Goal: Find specific page/section: Find specific page/section

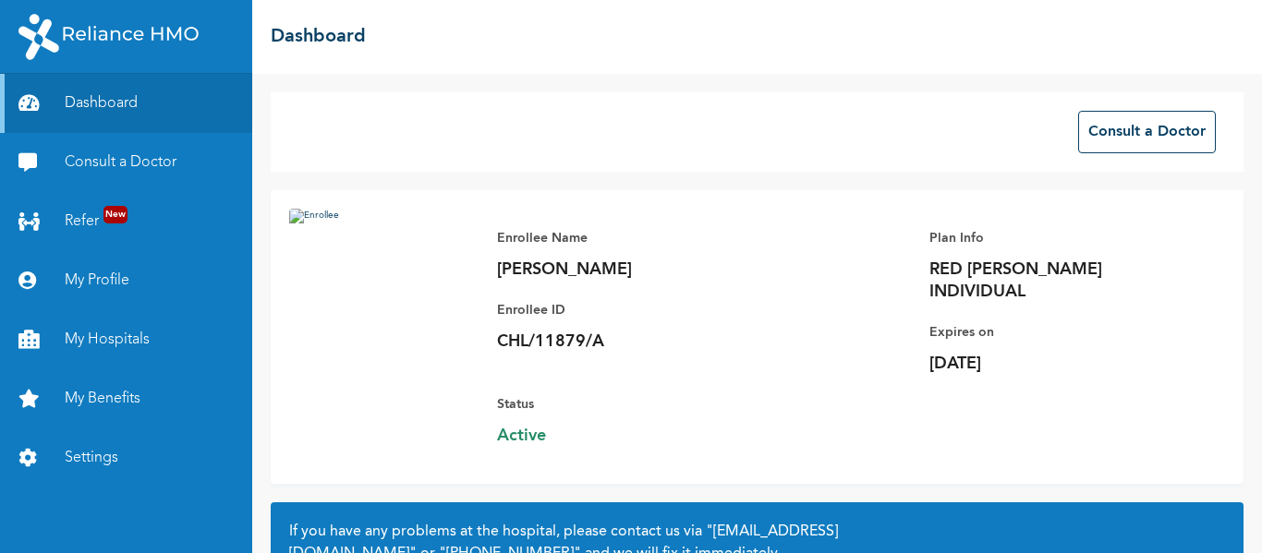
click at [1159, 393] on div "Enrollee Name [PERSON_NAME] ID CHL/11879/A Plan Info RED [PERSON_NAME] INDIVIDU…" at bounding box center [852, 337] width 747 height 257
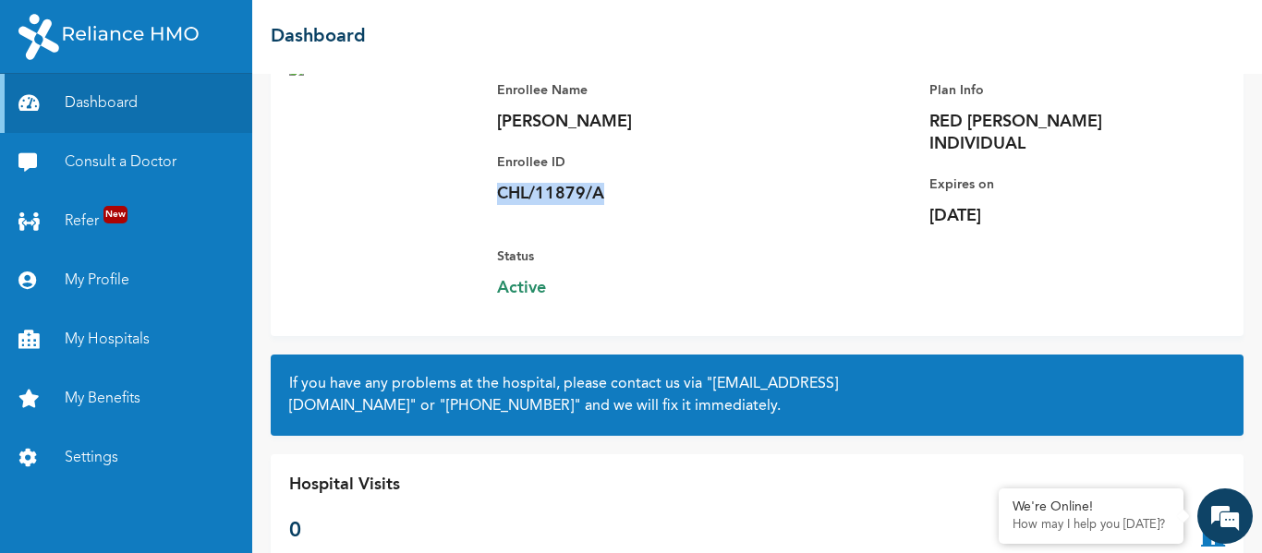
drag, startPoint x: 497, startPoint y: 192, endPoint x: 617, endPoint y: 184, distance: 120.4
click at [617, 184] on p "CHL/11879/A" at bounding box center [626, 194] width 259 height 22
copy p "CHL/11879/A"
click at [617, 184] on p "CHL/11879/A" at bounding box center [626, 194] width 259 height 22
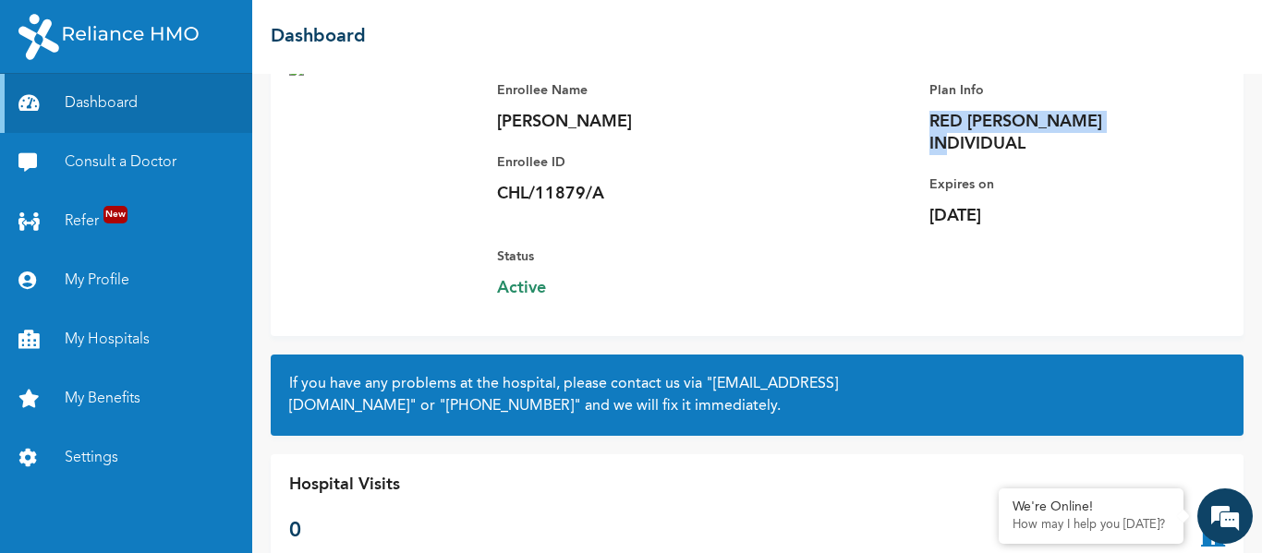
drag, startPoint x: 913, startPoint y: 124, endPoint x: 1127, endPoint y: 126, distance: 214.4
click at [1127, 126] on div "Enrollee Name [PERSON_NAME] ID CHL/11879/A Plan Info RED [PERSON_NAME] INDIVIDU…" at bounding box center [852, 189] width 747 height 257
copy p "RED [PERSON_NAME] INDIVIDUAL"
click at [1087, 462] on div "Hospital Visits 0" at bounding box center [757, 510] width 973 height 111
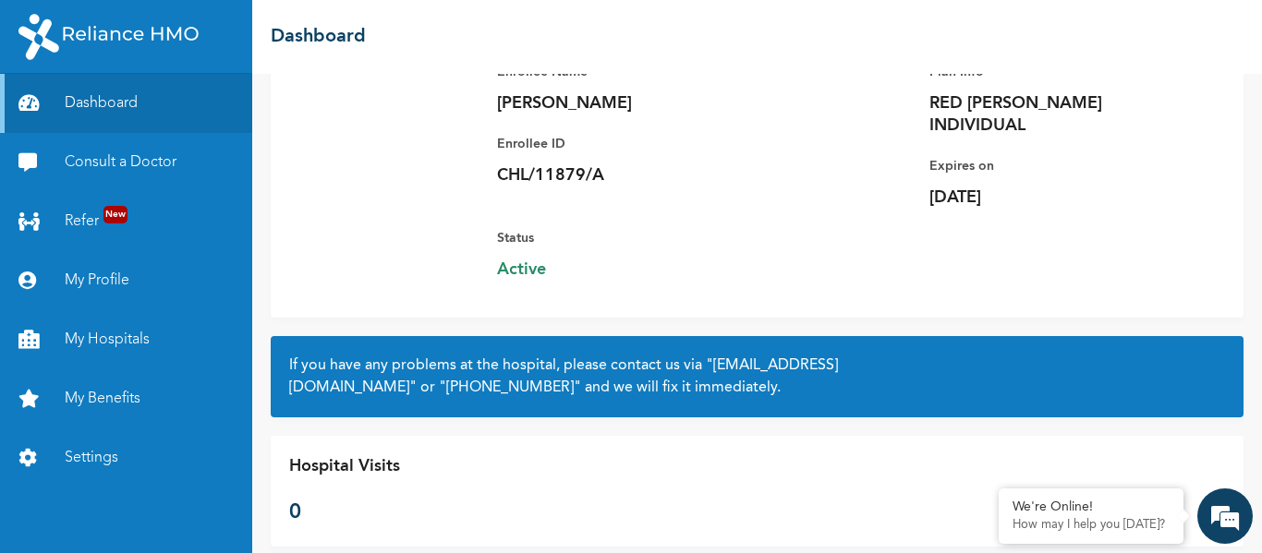
scroll to position [175, 0]
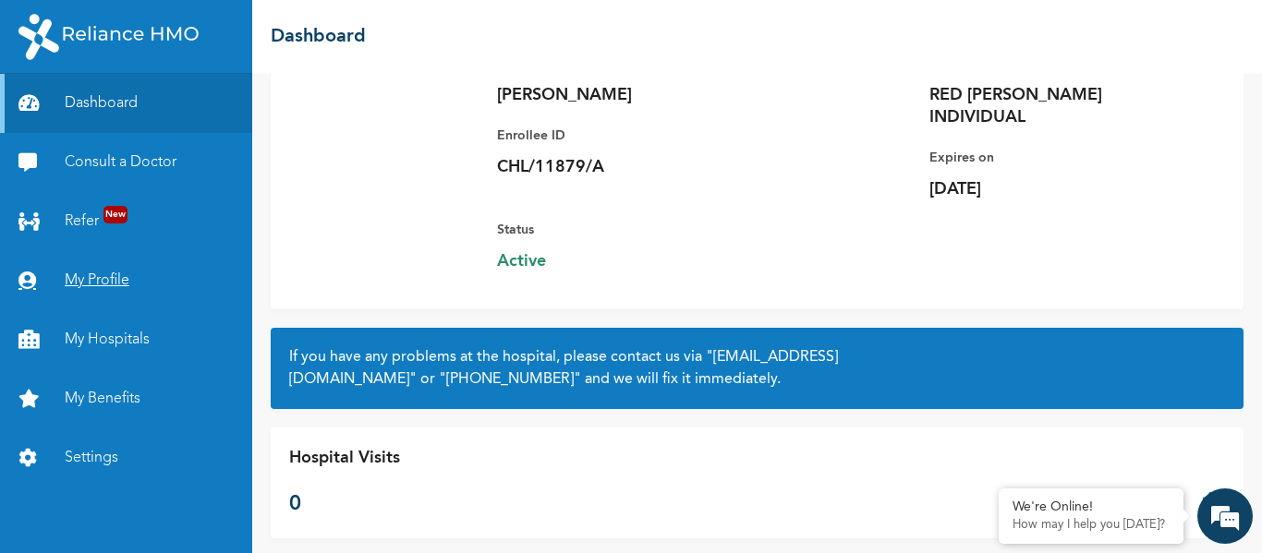
click at [85, 275] on link "My Profile" at bounding box center [126, 280] width 252 height 59
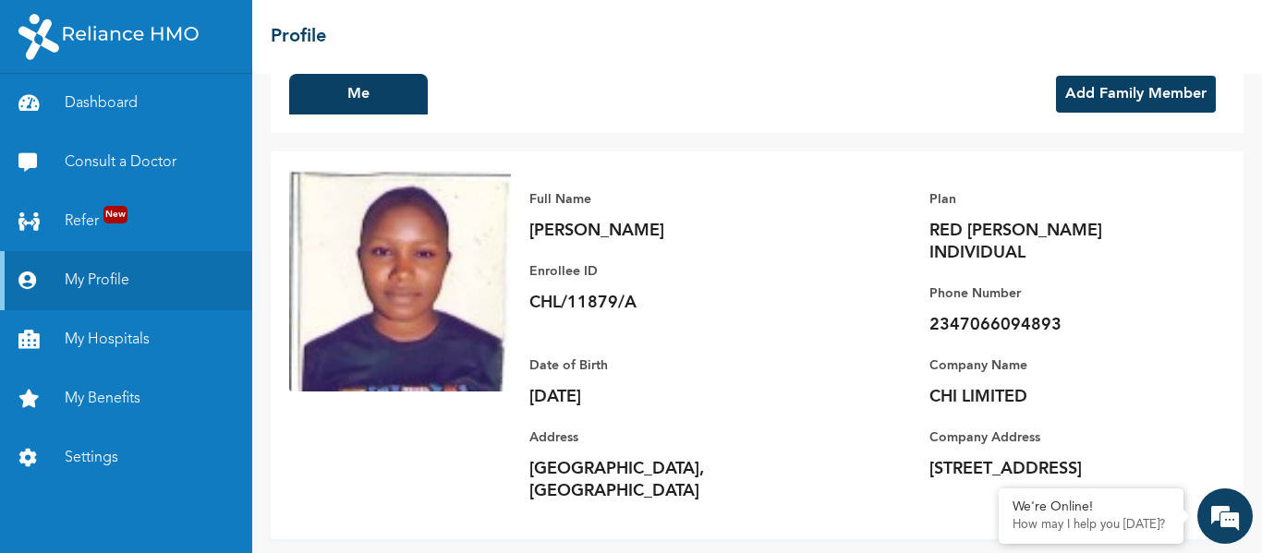
scroll to position [38, 0]
click at [815, 277] on div "Full Name [PERSON_NAME] ID CHL/11879/A Plan RED [PERSON_NAME] INDIVIDUAL Phone …" at bounding box center [868, 344] width 714 height 351
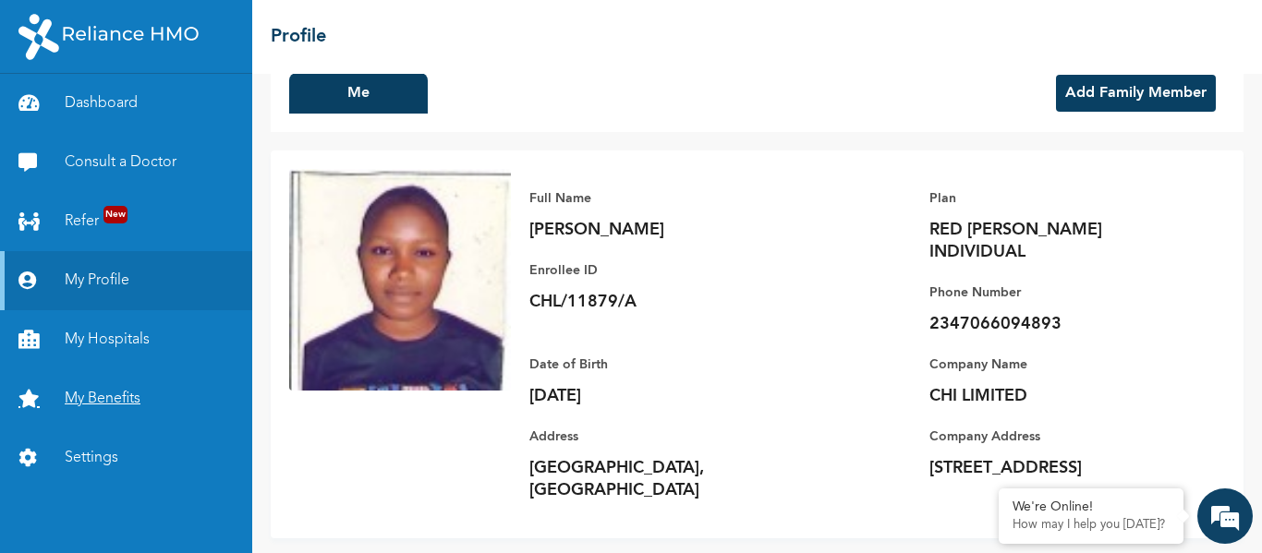
click at [141, 396] on link "My Benefits" at bounding box center [126, 399] width 252 height 59
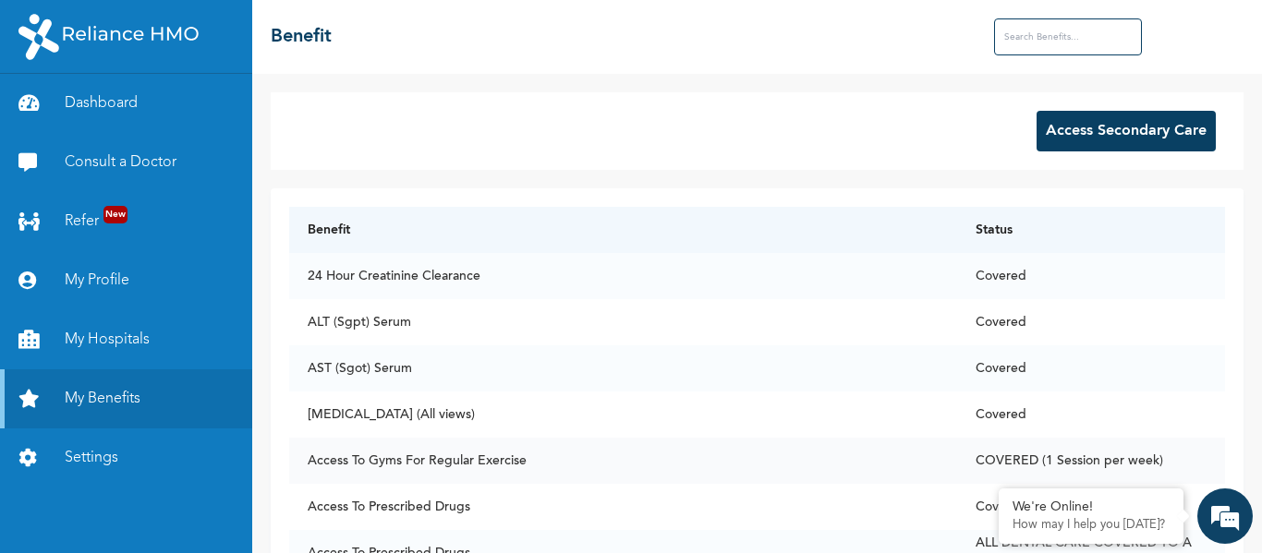
click at [419, 470] on td "Access To Gyms For Regular Exercise" at bounding box center [623, 461] width 668 height 46
click at [467, 469] on td "Access To Gyms For Regular Exercise" at bounding box center [623, 461] width 668 height 46
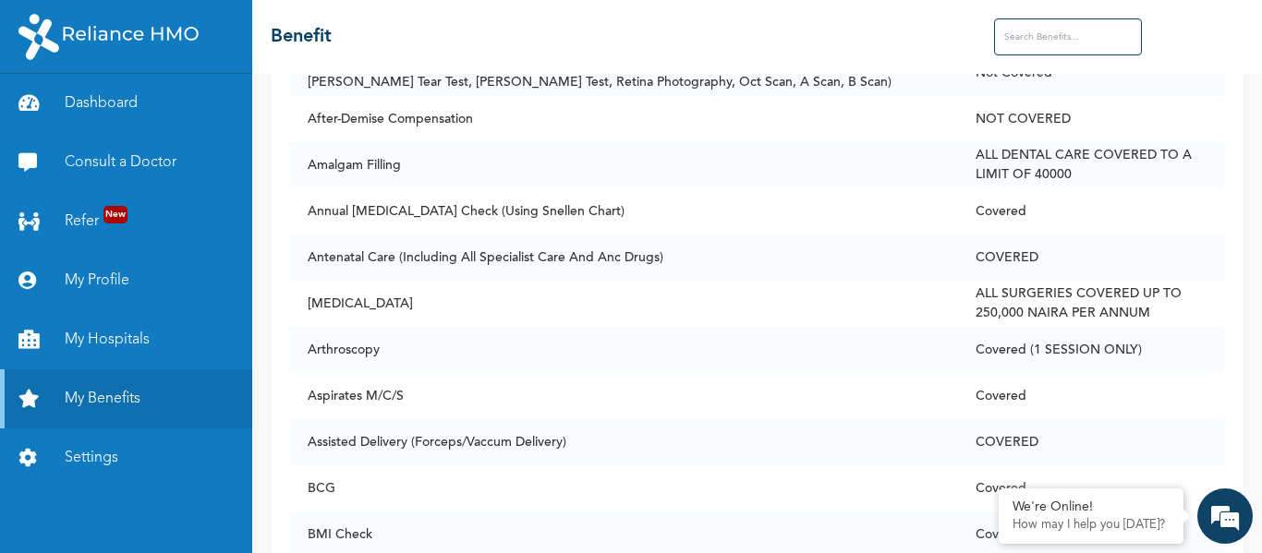
scroll to position [714, 0]
